Goal: Task Accomplishment & Management: Use online tool/utility

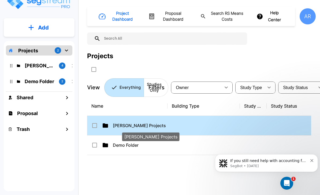
click at [129, 122] on p "[PERSON_NAME] Projects" at bounding box center [140, 125] width 54 height 6
checkbox input "true"
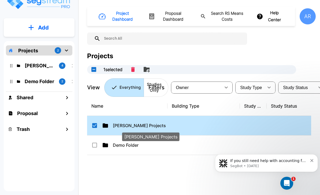
click at [129, 122] on p "[PERSON_NAME] Projects" at bounding box center [140, 125] width 54 height 6
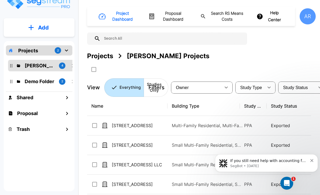
click at [313, 164] on div "If you still need help with accounting for a property acquired through a 1031 e…" at bounding box center [266, 163] width 95 height 11
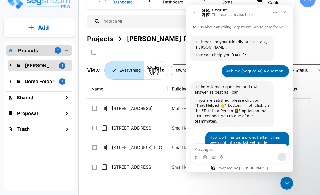
scroll to position [1, 0]
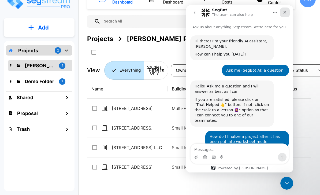
click at [283, 12] on icon "Close" at bounding box center [285, 12] width 4 height 4
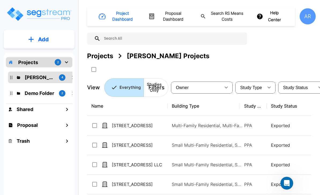
scroll to position [0, 0]
click at [36, 38] on button "Add" at bounding box center [39, 40] width 71 height 16
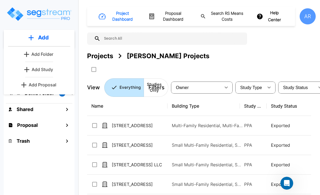
click at [37, 167] on div "Projects 2 [PERSON_NAME] Projects 4 Demo Folder 2 Shared Proposal Trash" at bounding box center [39, 128] width 71 height 150
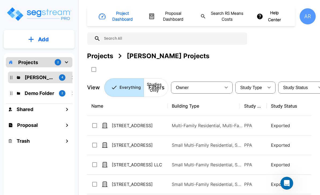
click at [38, 124] on h1 "Proposal" at bounding box center [27, 125] width 21 height 7
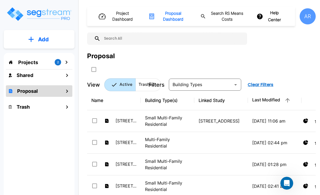
click at [27, 65] on p "Projects" at bounding box center [28, 62] width 20 height 7
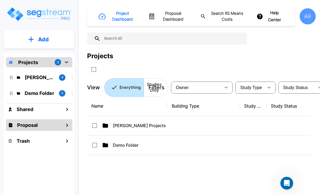
click at [38, 122] on div "Proposal" at bounding box center [39, 125] width 67 height 12
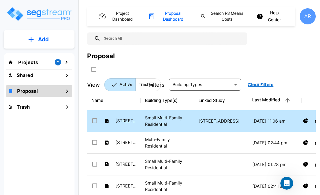
scroll to position [17, 0]
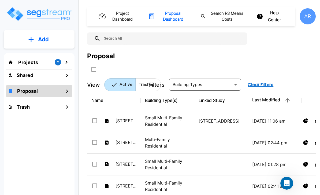
click at [67, 94] on icon "mailbox folders" at bounding box center [67, 91] width 6 height 6
click at [64, 91] on icon "mailbox folders" at bounding box center [67, 91] width 6 height 6
click at [65, 92] on icon "mailbox folders" at bounding box center [67, 91] width 6 height 6
click at [36, 67] on div "Projects 2" at bounding box center [39, 62] width 67 height 10
